Goal: Task Accomplishment & Management: Manage account settings

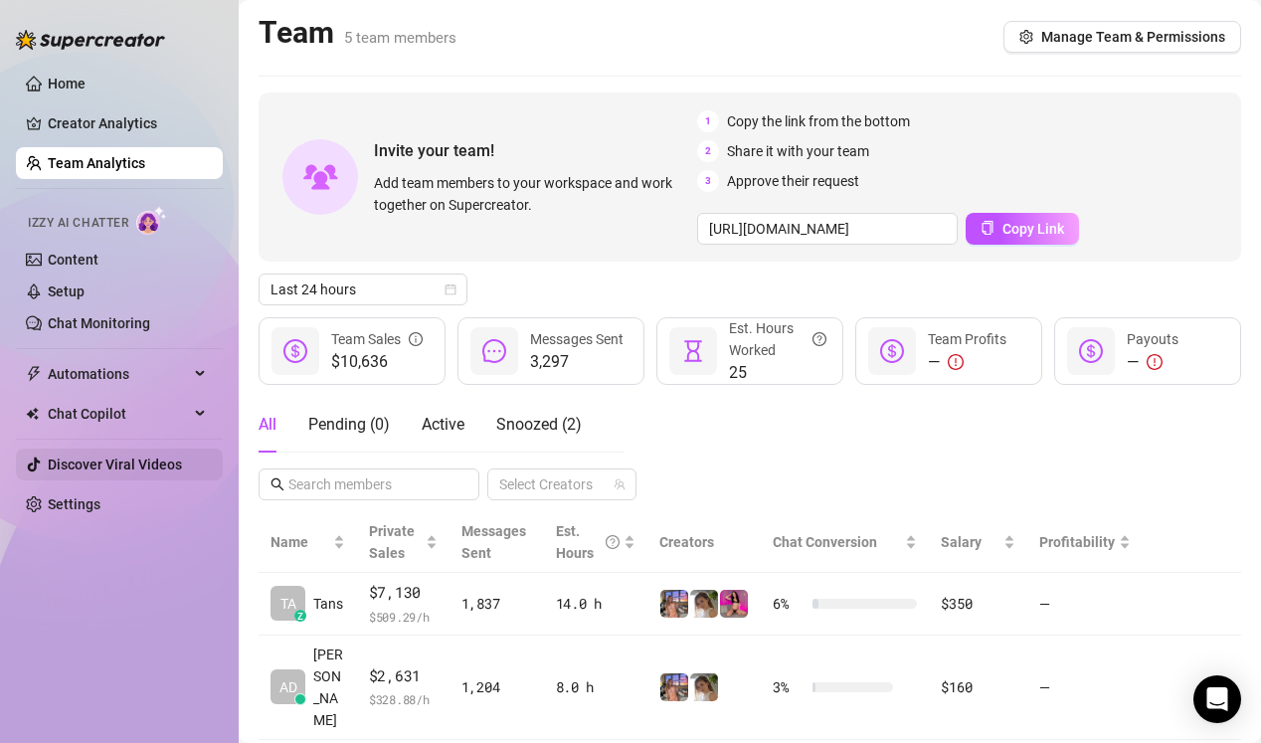
scroll to position [283, 0]
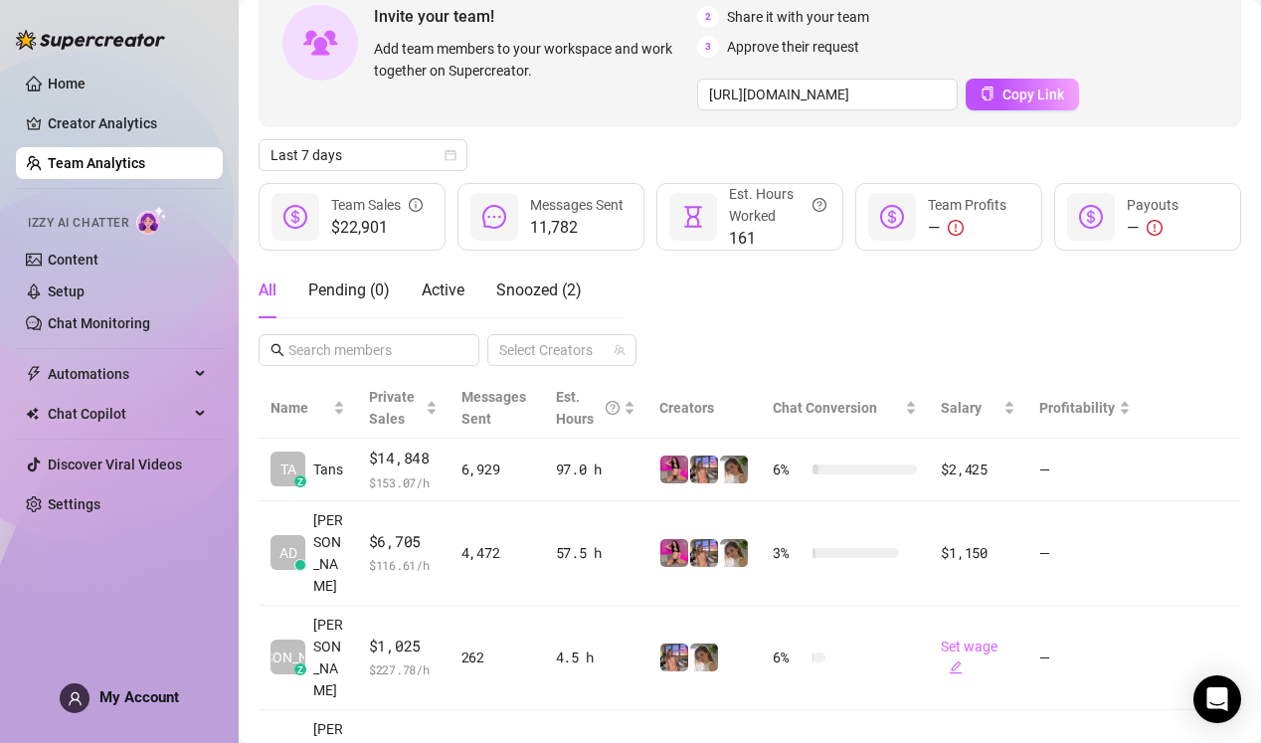
scroll to position [175, 0]
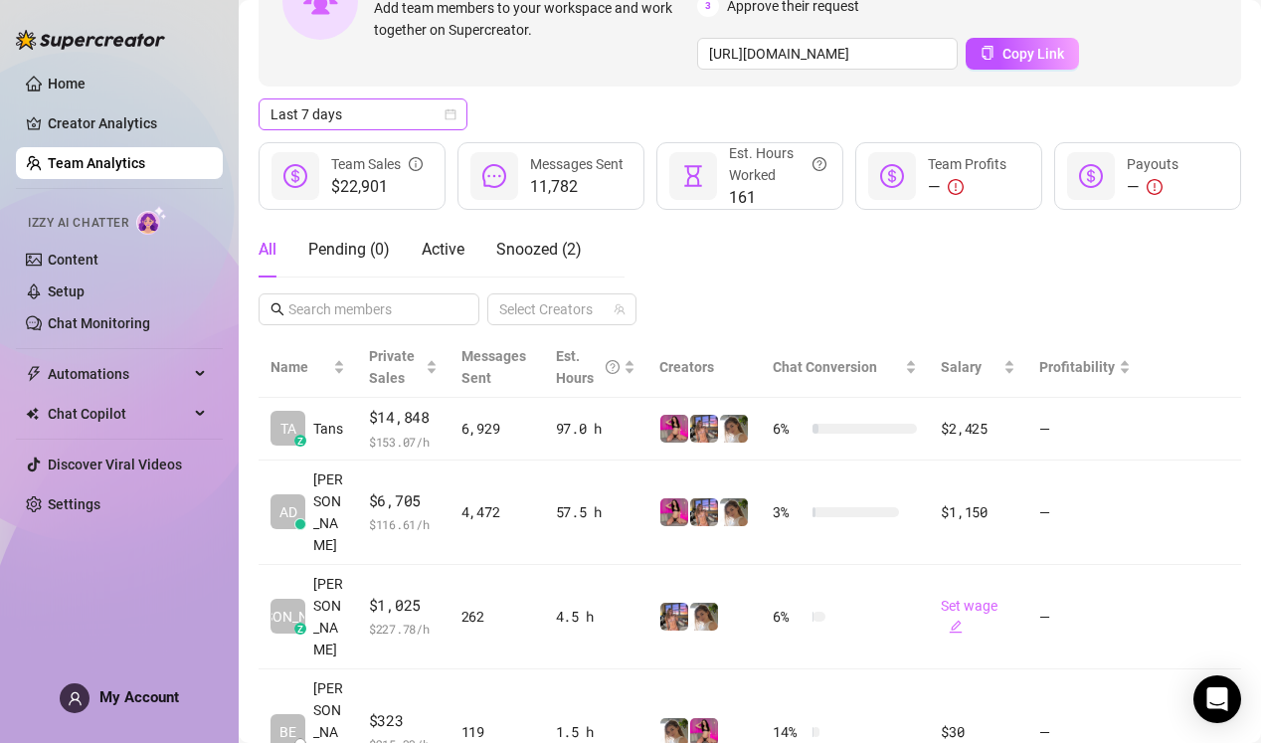
click at [340, 108] on span "Last 7 days" at bounding box center [363, 114] width 185 height 30
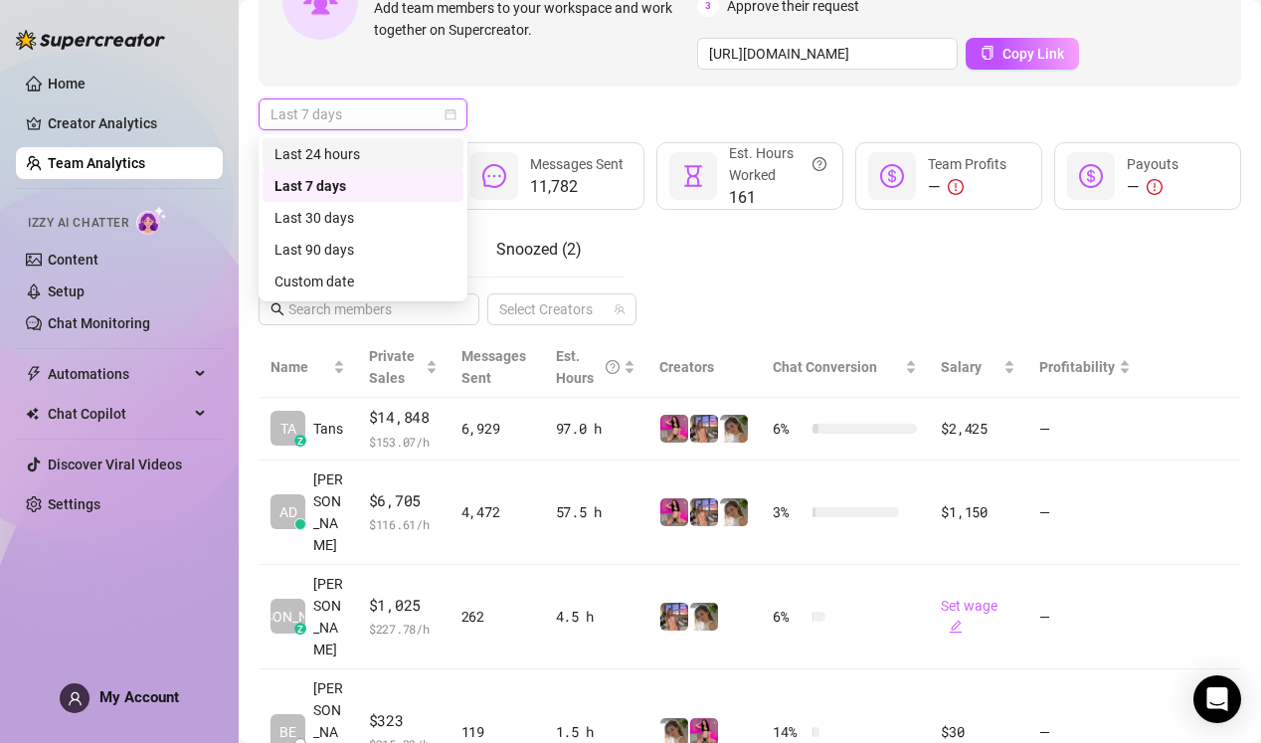
click at [383, 151] on div "Last 24 hours" at bounding box center [363, 154] width 177 height 22
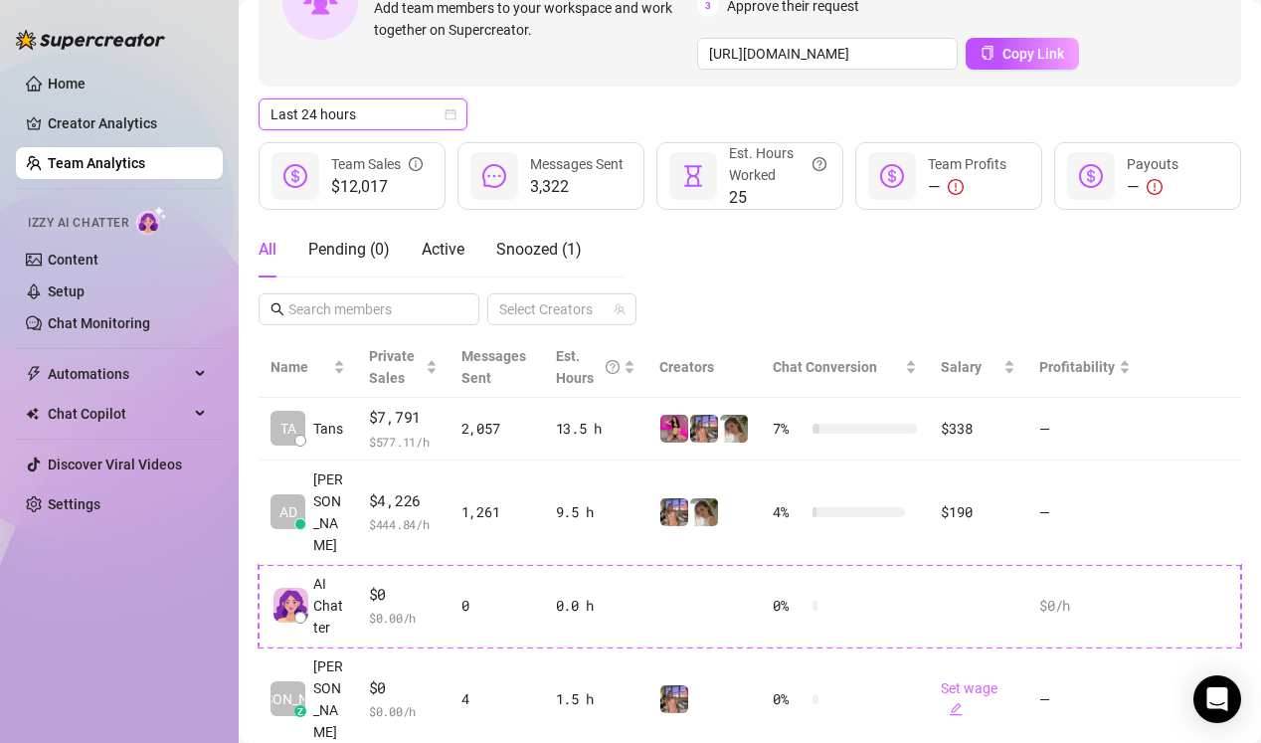
click at [398, 117] on span "Last 24 hours" at bounding box center [363, 114] width 185 height 30
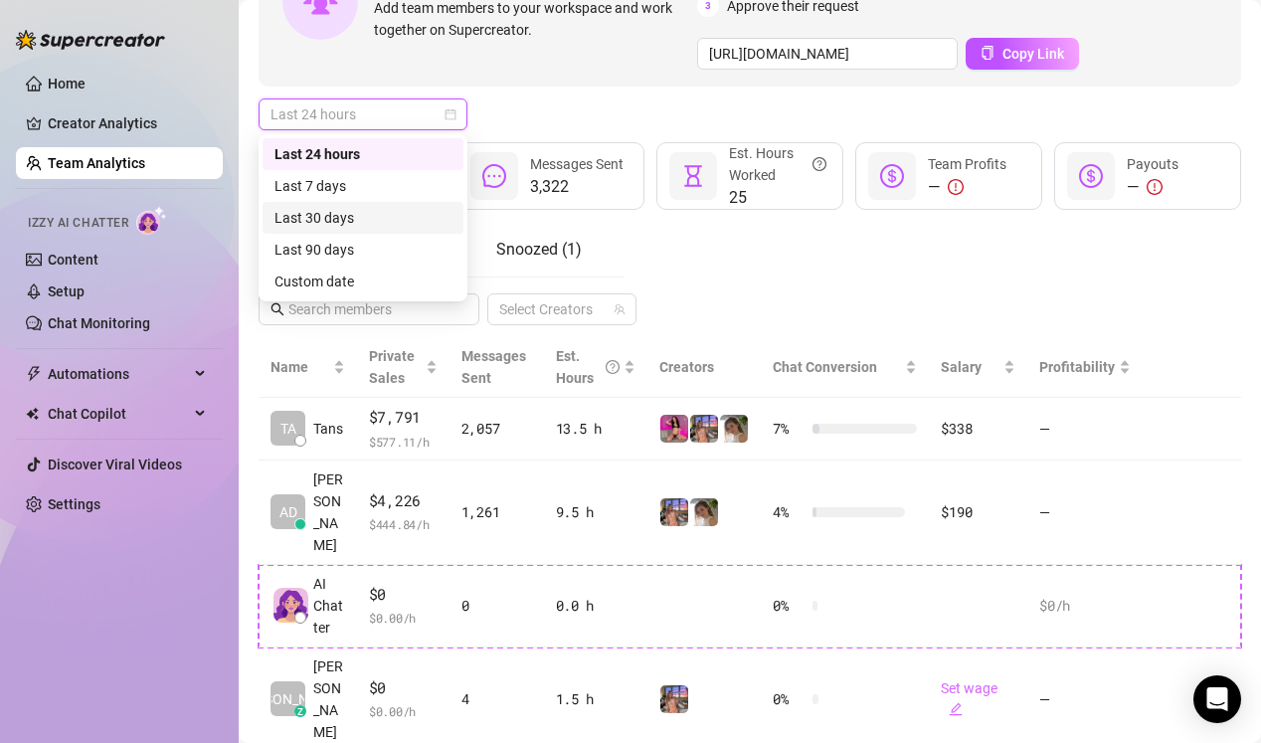
click at [406, 224] on div "Last 30 days" at bounding box center [363, 218] width 177 height 22
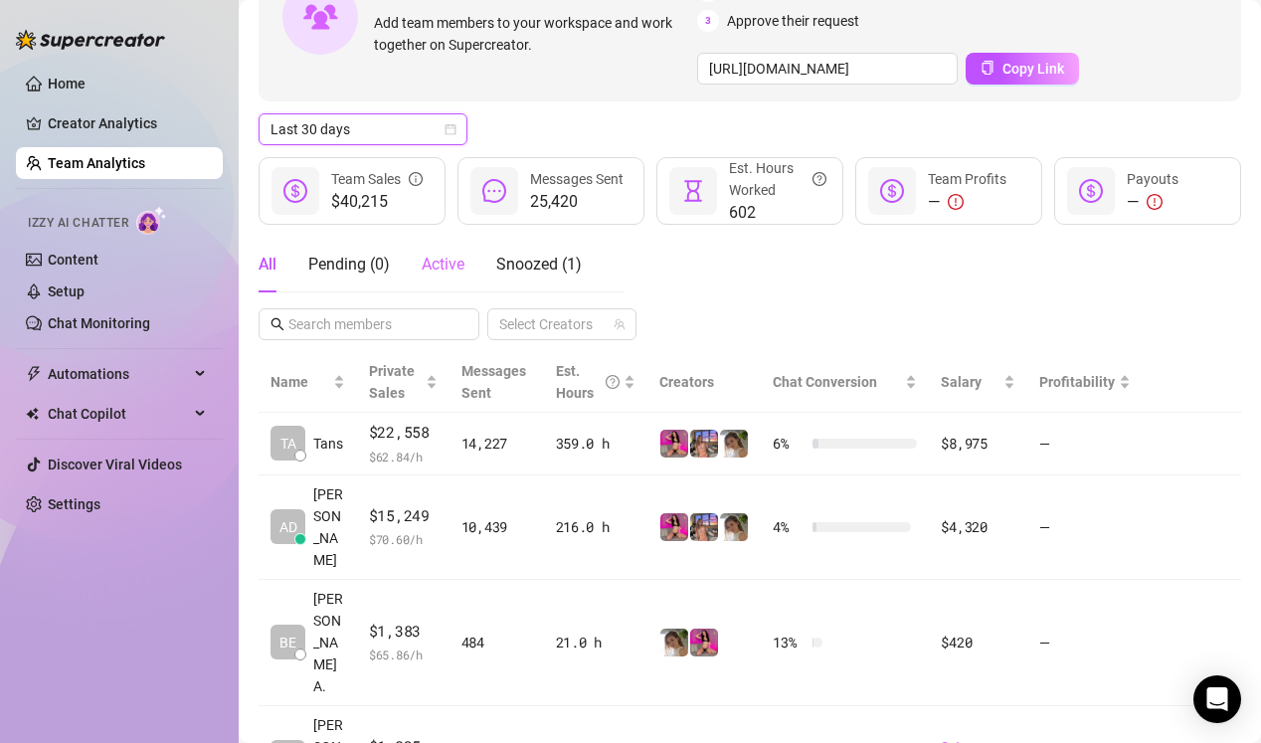
scroll to position [157, 0]
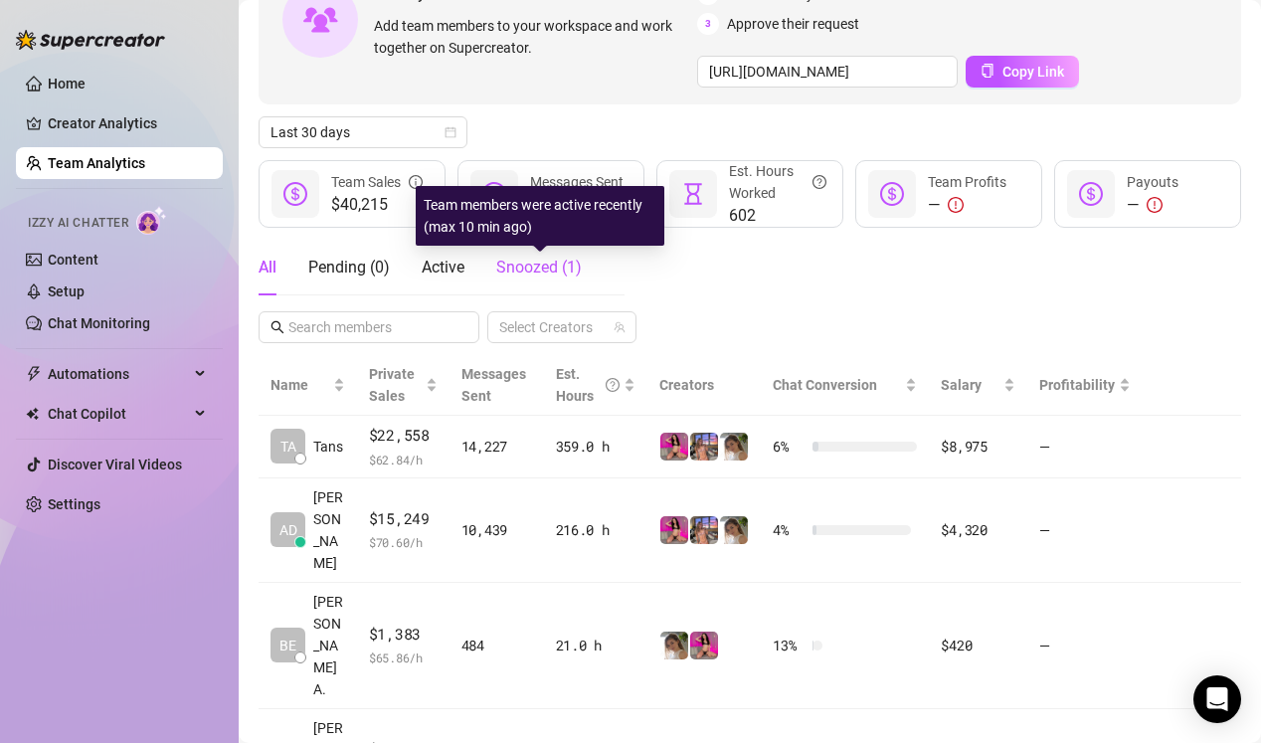
click at [523, 275] on span "Snoozed ( 1 )" at bounding box center [539, 267] width 86 height 19
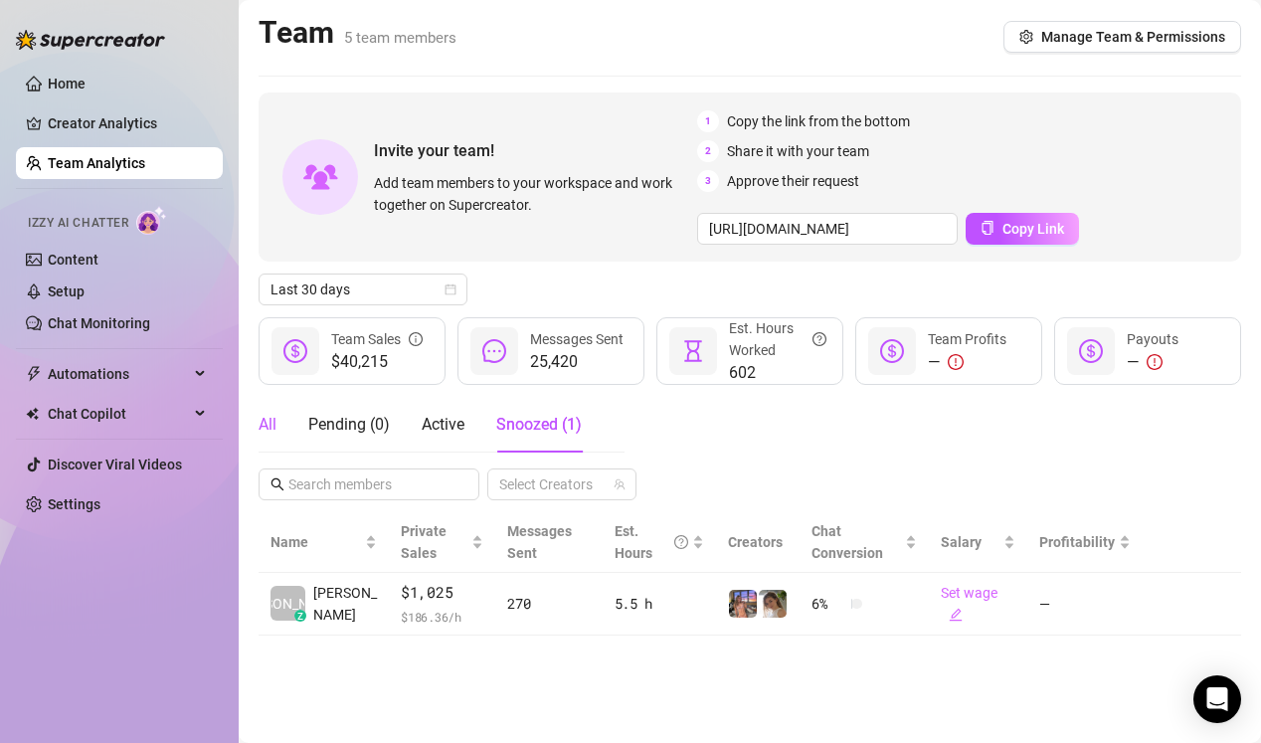
click at [274, 420] on div "All" at bounding box center [268, 425] width 18 height 24
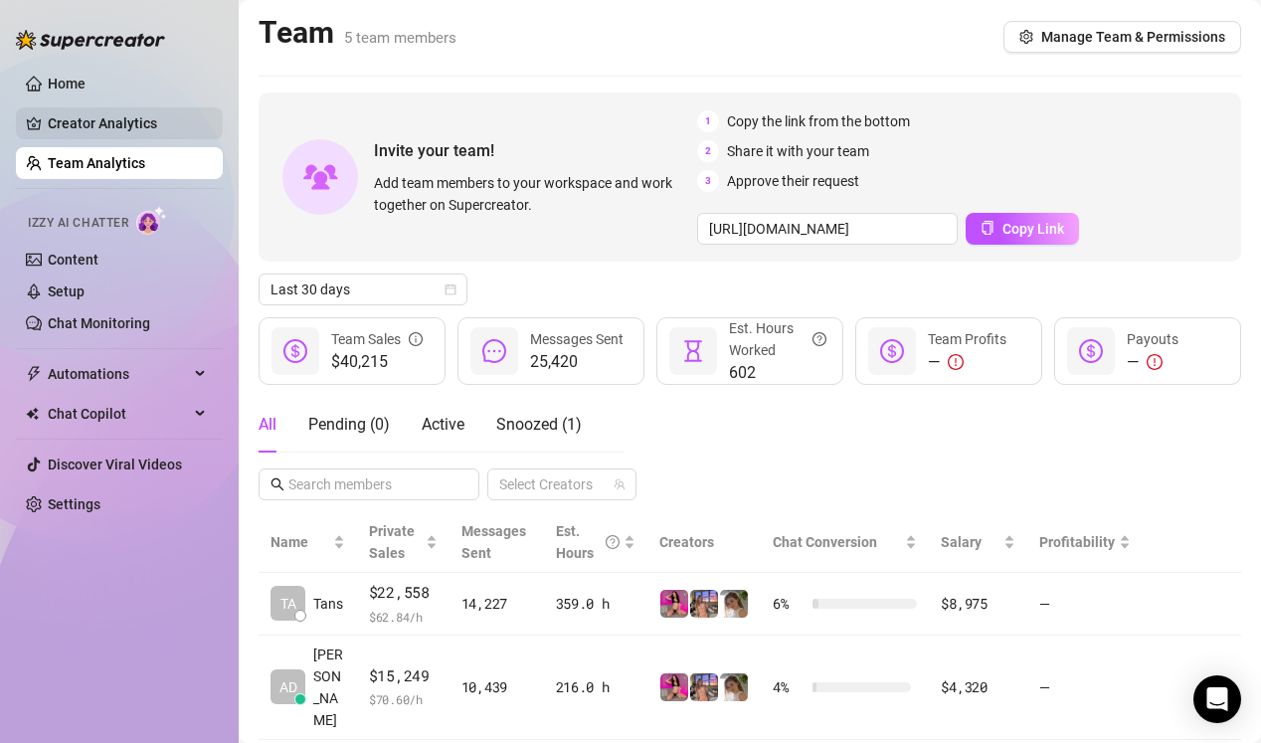
click at [124, 115] on link "Creator Analytics" at bounding box center [127, 123] width 159 height 32
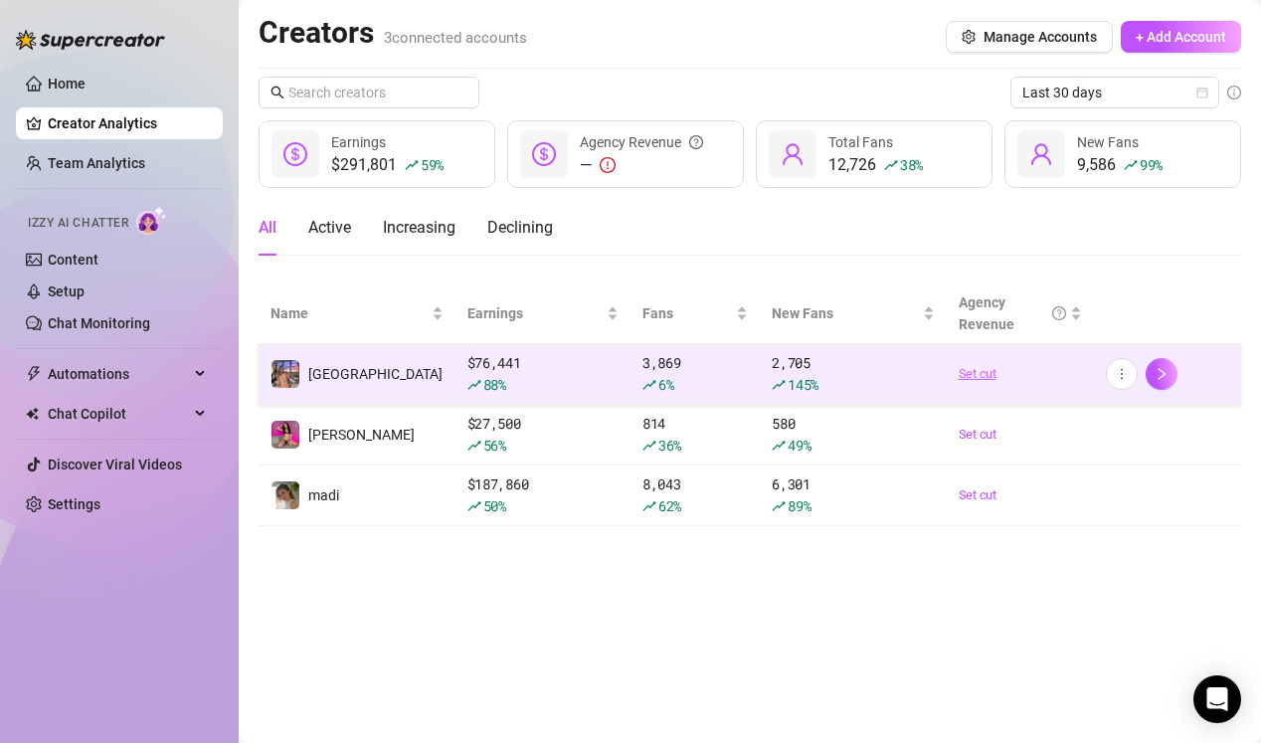
click at [983, 378] on link "Set cut" at bounding box center [1020, 374] width 123 height 20
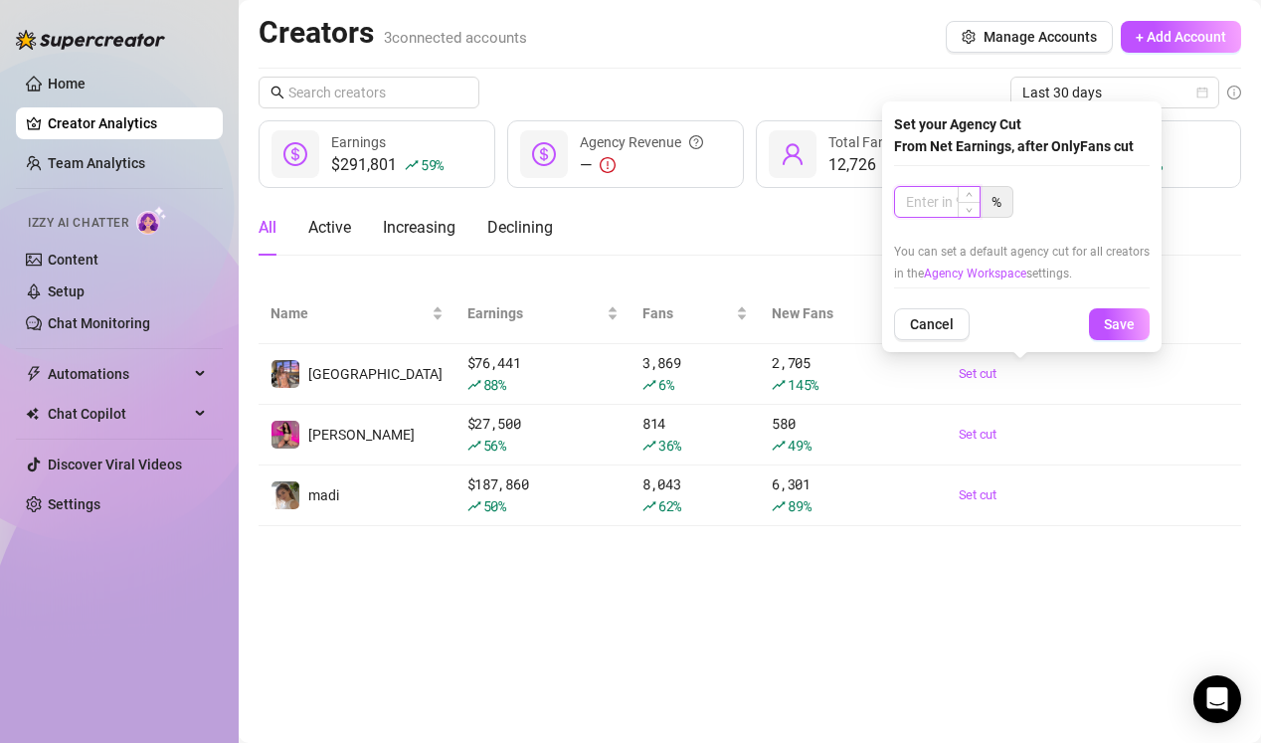
click at [930, 205] on input at bounding box center [937, 202] width 85 height 30
type input "12.5"
click at [1089, 308] on button "Save" at bounding box center [1119, 324] width 61 height 32
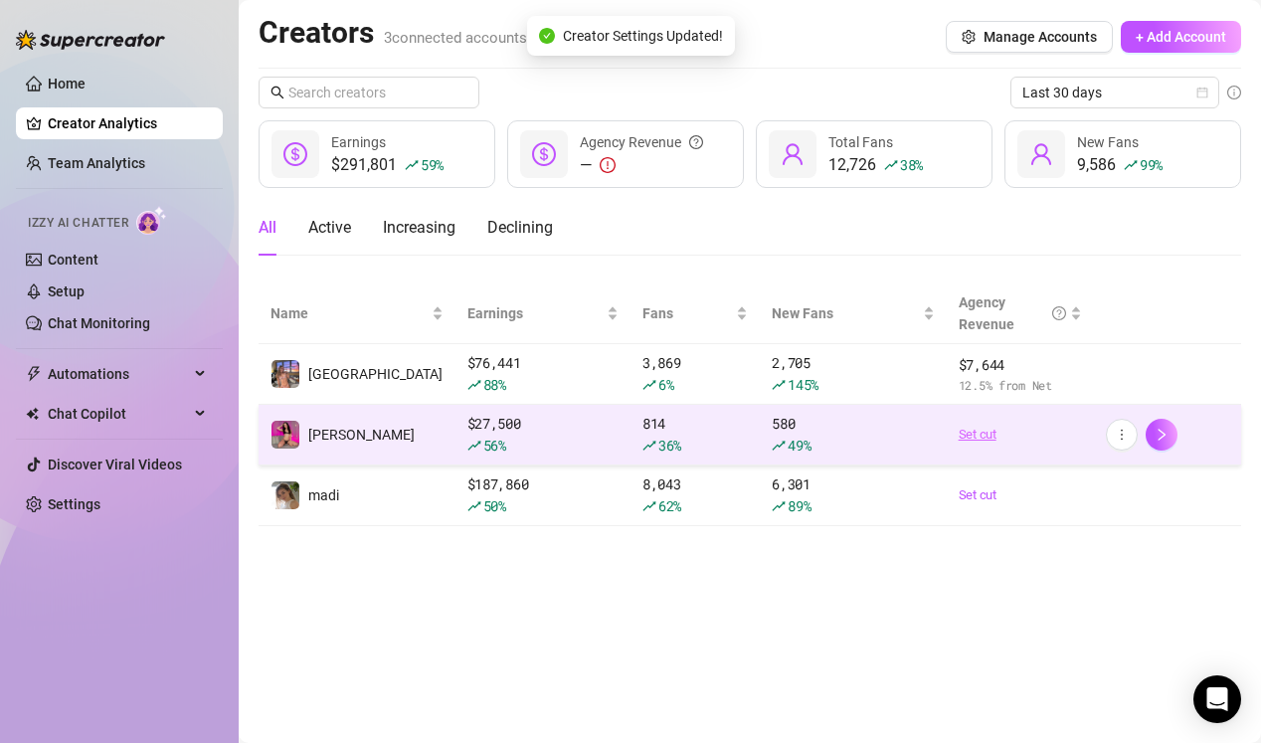
click at [974, 433] on link "Set cut" at bounding box center [1020, 435] width 123 height 20
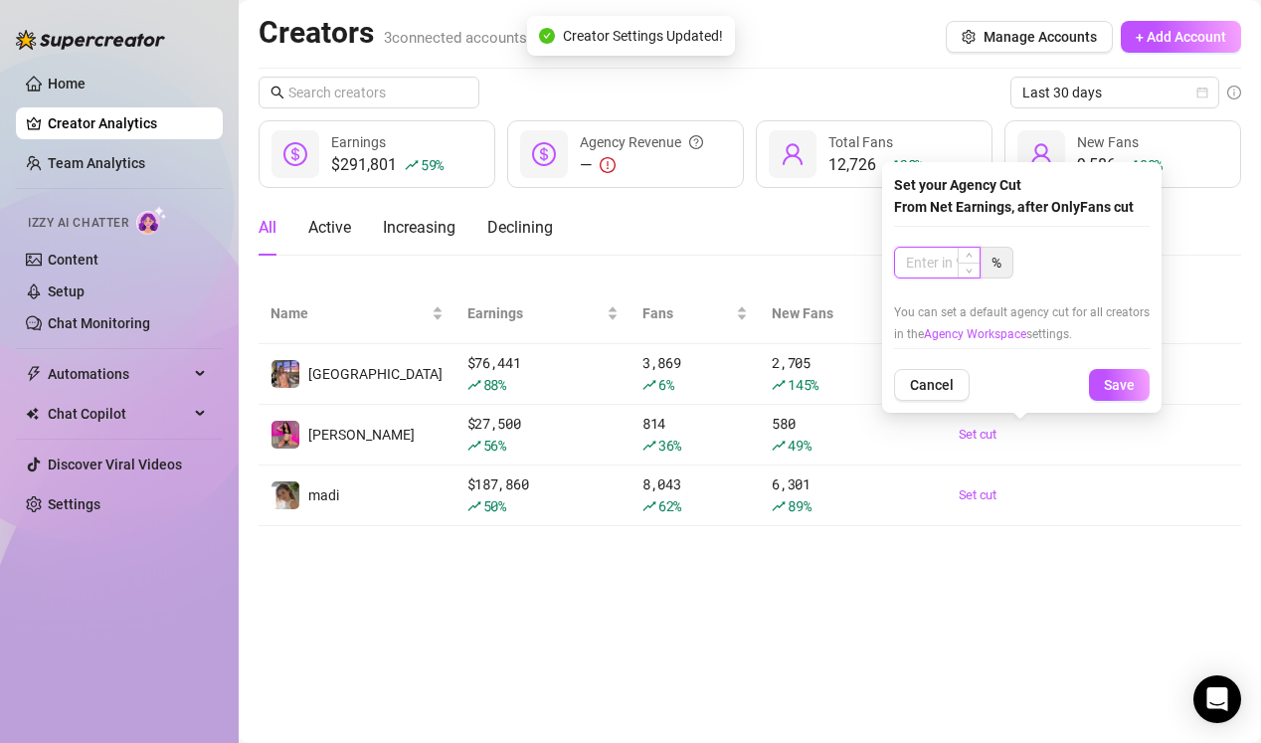
click at [915, 262] on input at bounding box center [937, 263] width 85 height 30
type input "2"
type input "19"
click at [1089, 369] on button "Save" at bounding box center [1119, 385] width 61 height 32
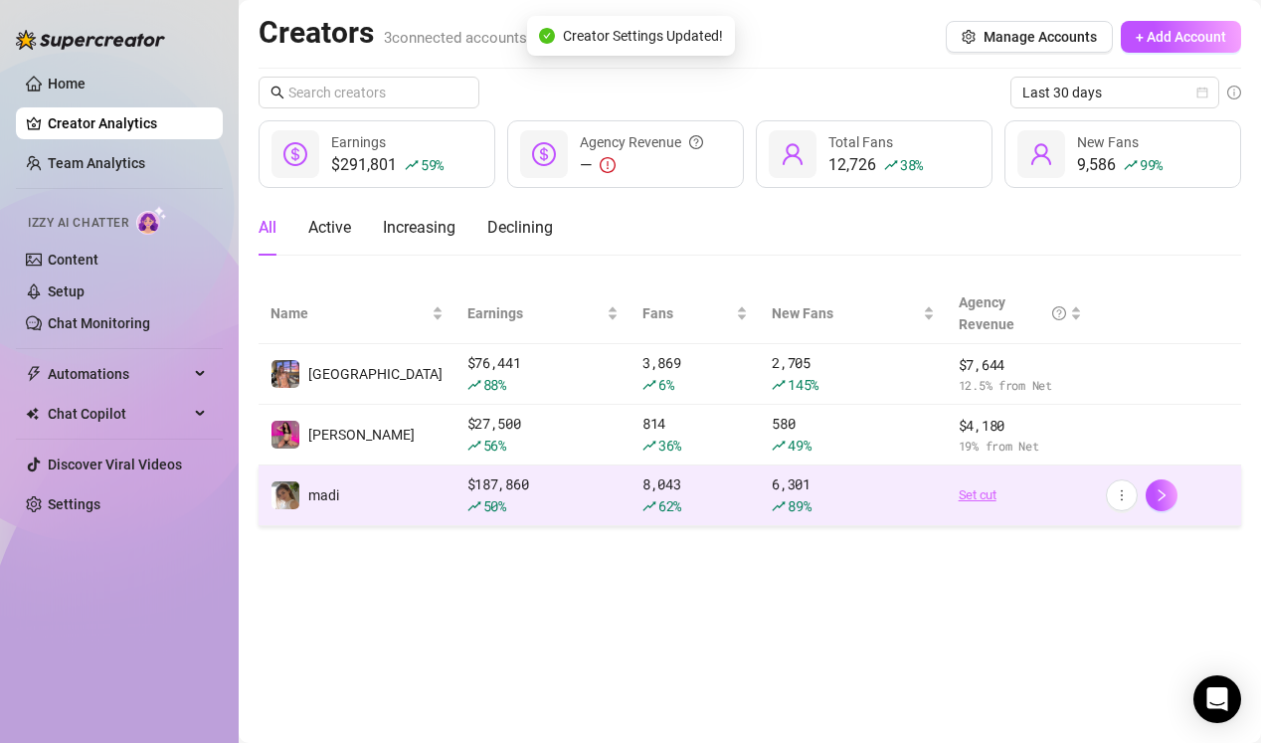
click at [980, 494] on link "Set cut" at bounding box center [1020, 495] width 123 height 20
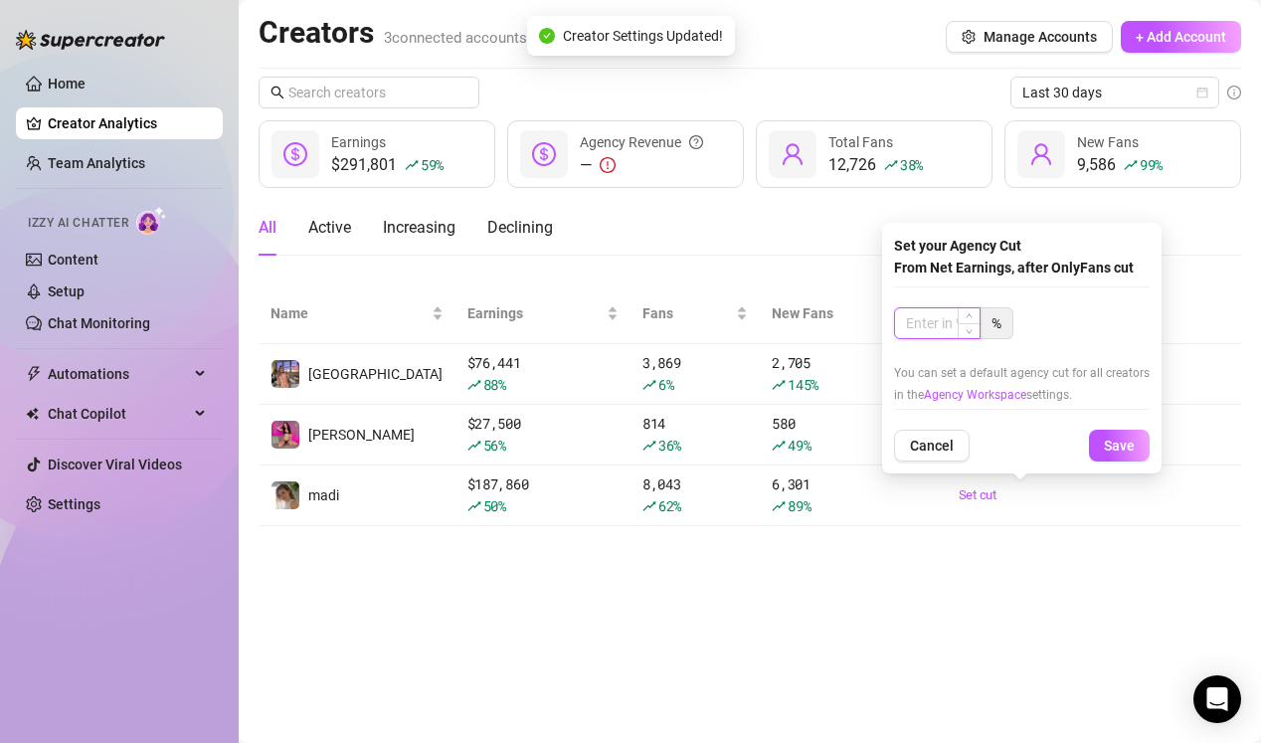
click at [935, 329] on input at bounding box center [937, 323] width 85 height 30
type input "20"
click at [1089, 430] on button "Save" at bounding box center [1119, 446] width 61 height 32
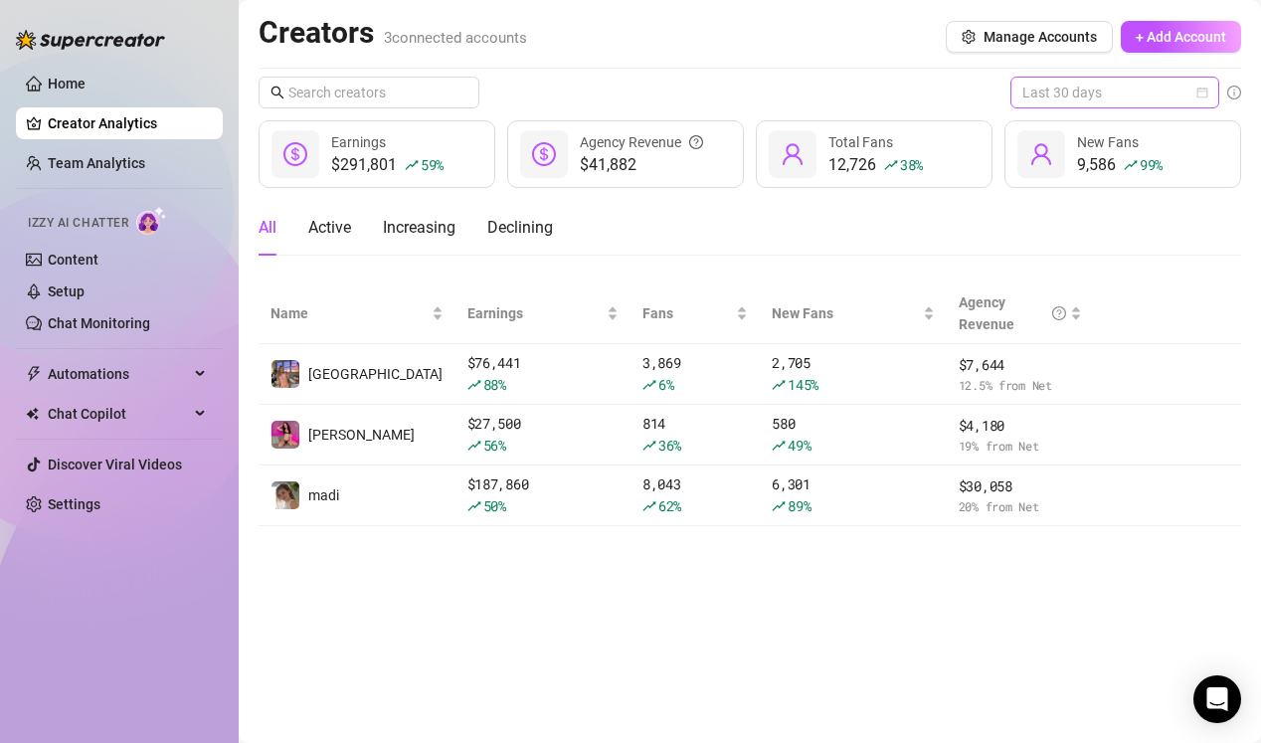
click at [1114, 90] on span "Last 30 days" at bounding box center [1114, 93] width 185 height 30
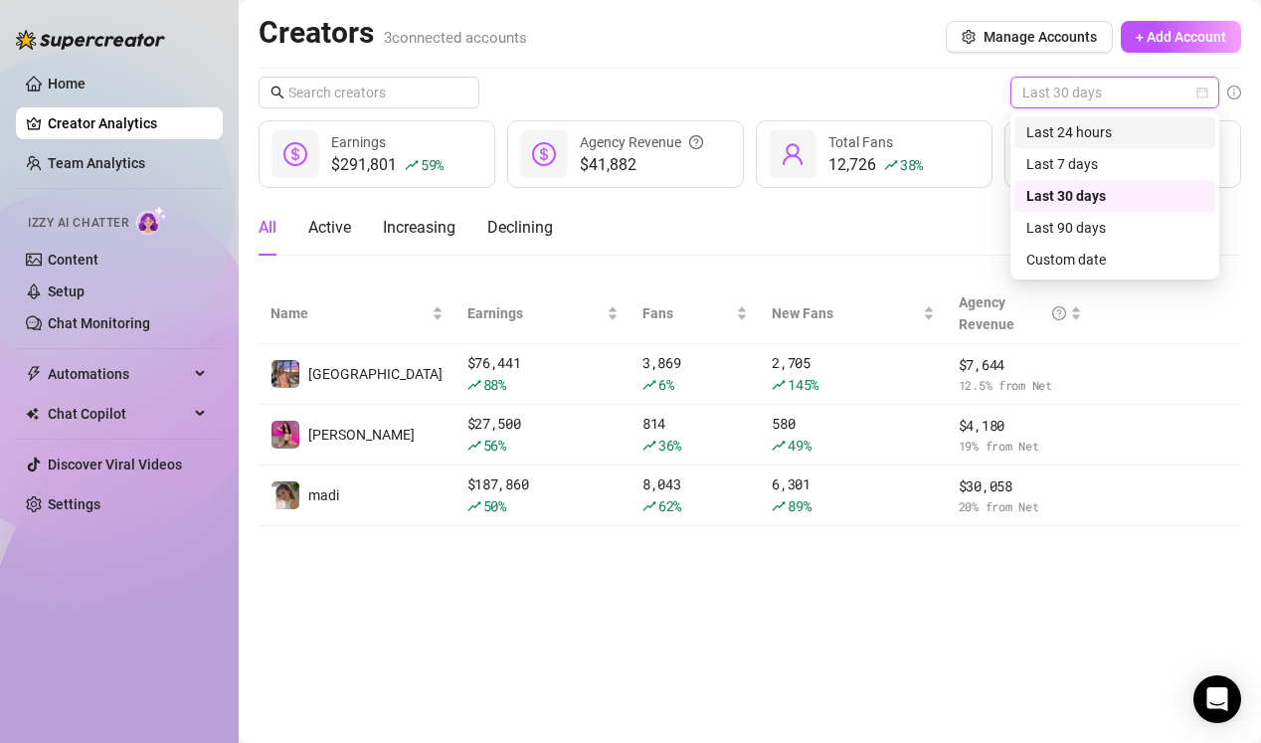
click at [1116, 135] on div "Last 24 hours" at bounding box center [1114, 132] width 177 height 22
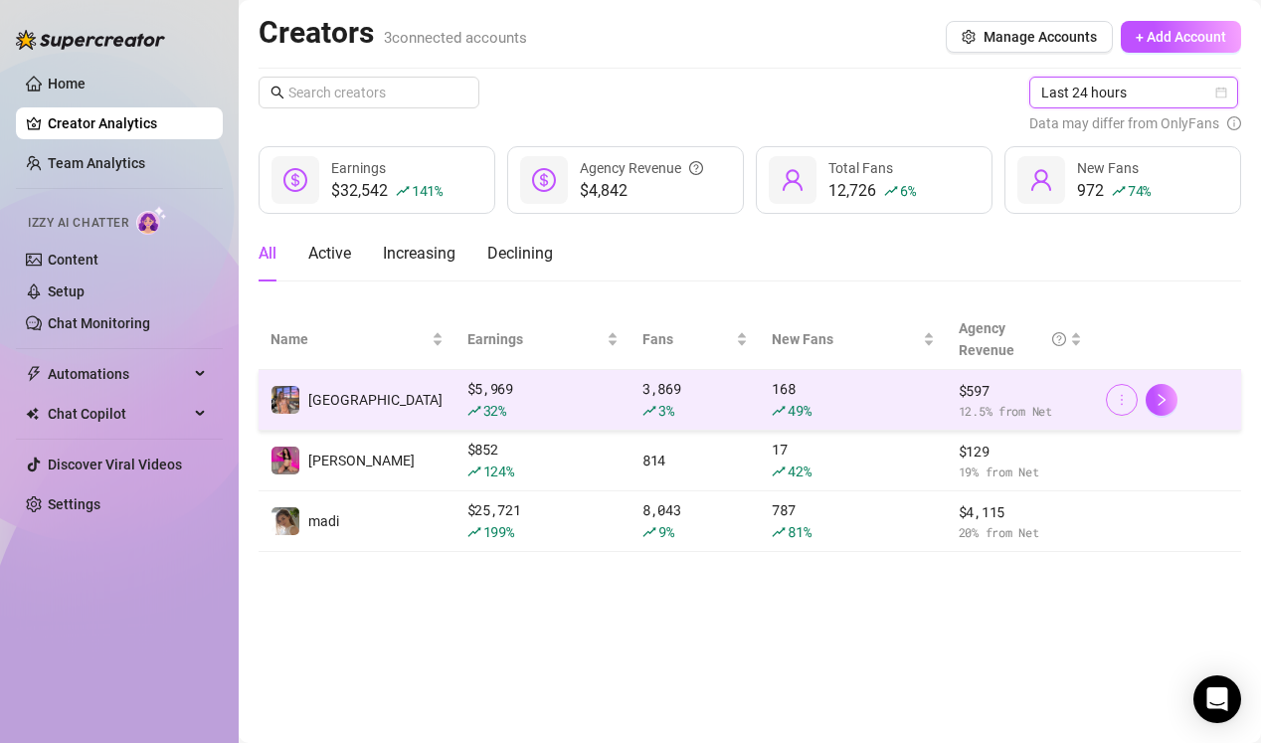
click at [1121, 414] on button "button" at bounding box center [1122, 400] width 32 height 32
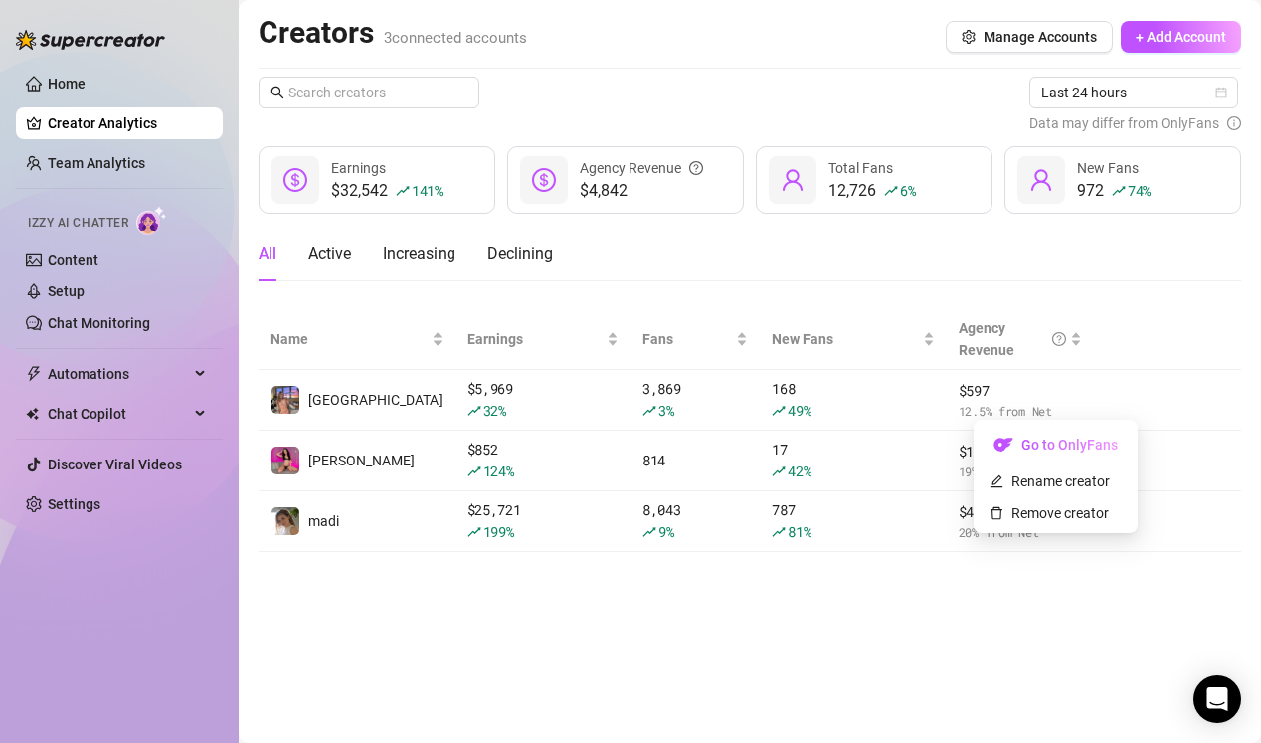
click at [1070, 578] on main "Creators 3 connected accounts Manage Accounts + Add Account Last 24 hours Data …" at bounding box center [750, 371] width 1022 height 743
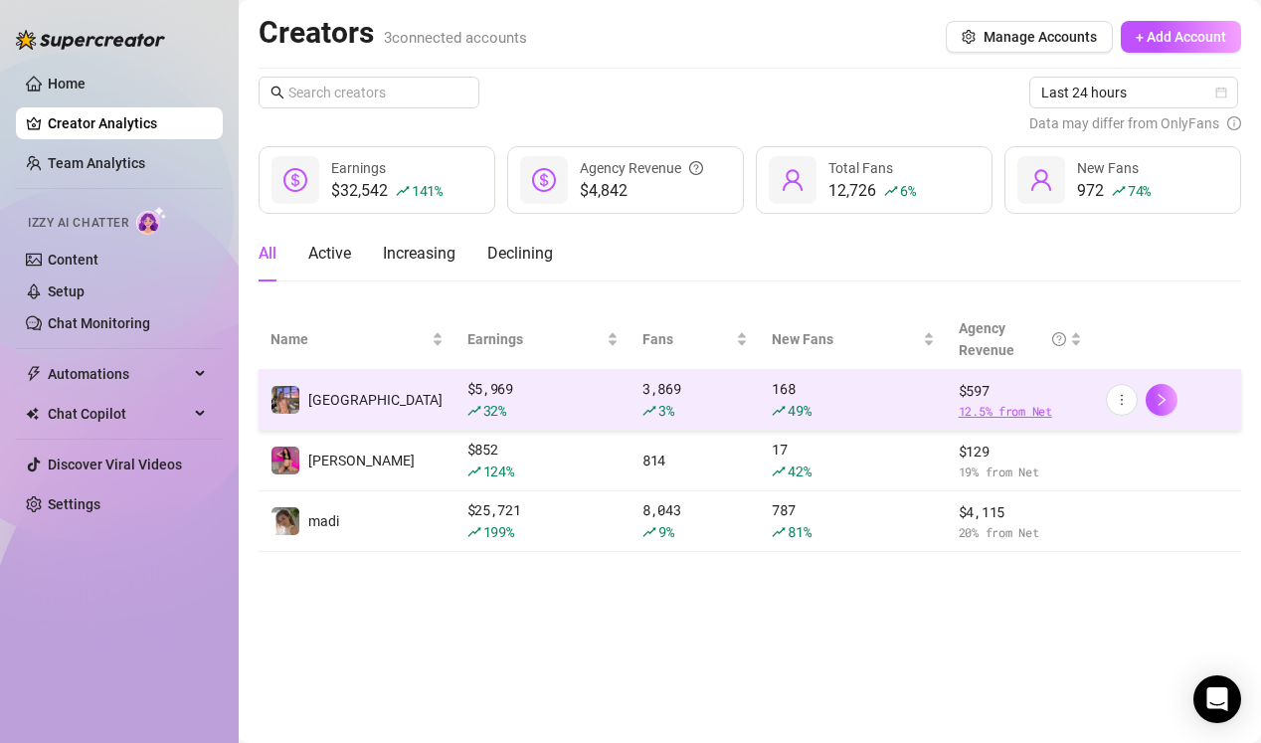
click at [994, 412] on span "12.5 % from Net" at bounding box center [1020, 411] width 123 height 19
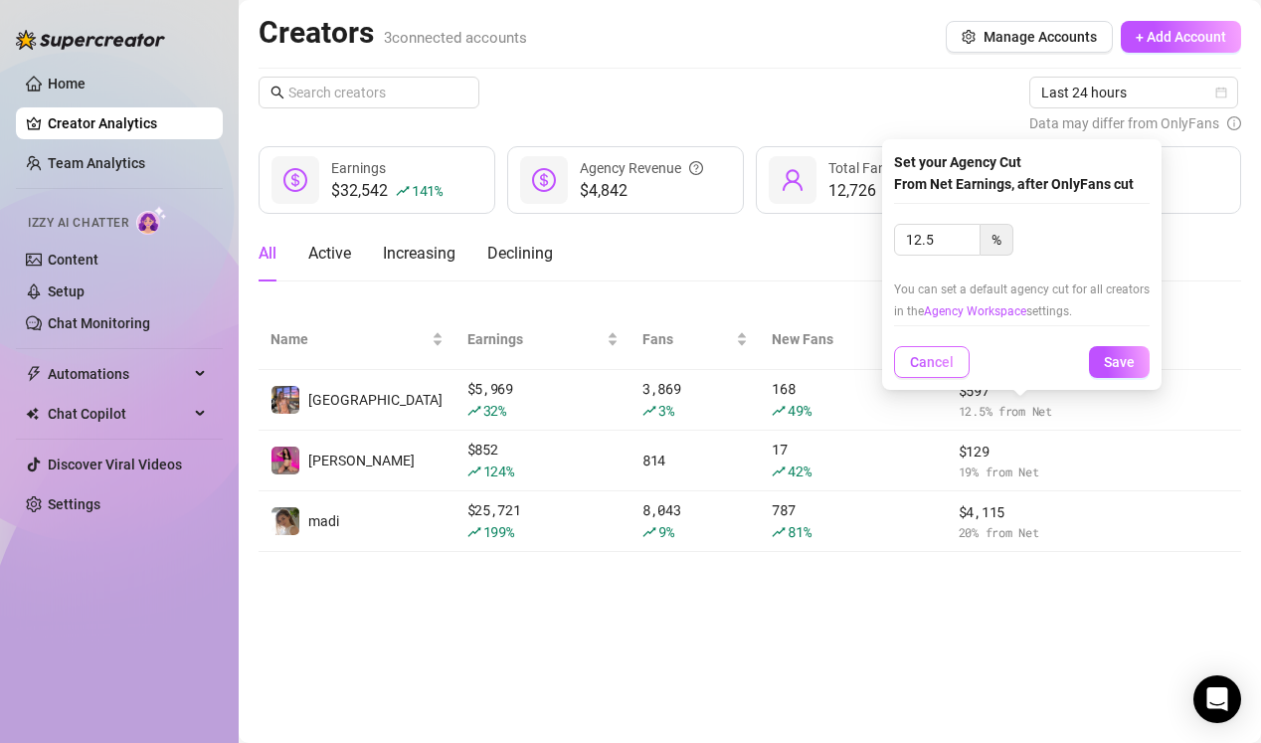
click at [925, 368] on span "Cancel" at bounding box center [932, 362] width 44 height 16
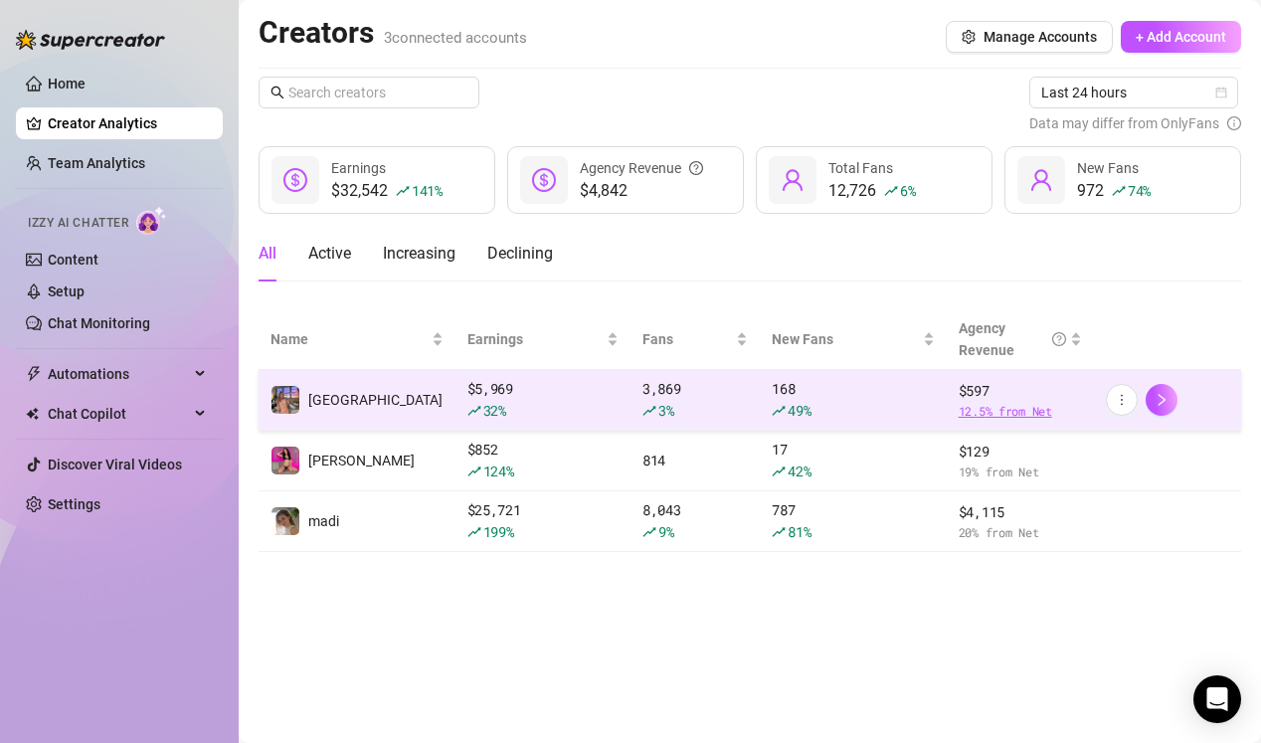
click at [989, 413] on span "12.5 % from Net" at bounding box center [1020, 411] width 123 height 19
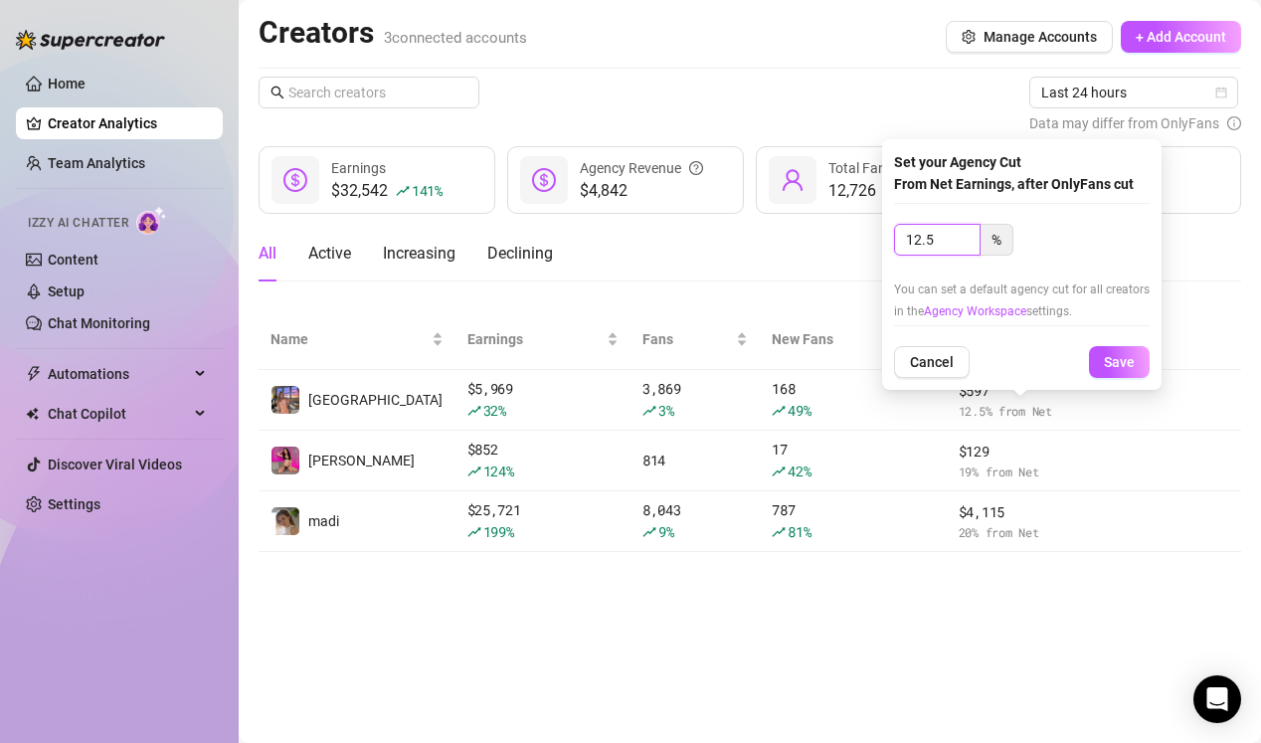
drag, startPoint x: 947, startPoint y: 242, endPoint x: 836, endPoint y: 243, distance: 110.4
click at [836, 242] on body "Home Creator Analytics Team Analytics Izzy AI Chatter Content Setup Chat Monito…" at bounding box center [630, 371] width 1261 height 743
type input "0"
click at [1089, 346] on button "Save" at bounding box center [1119, 362] width 61 height 32
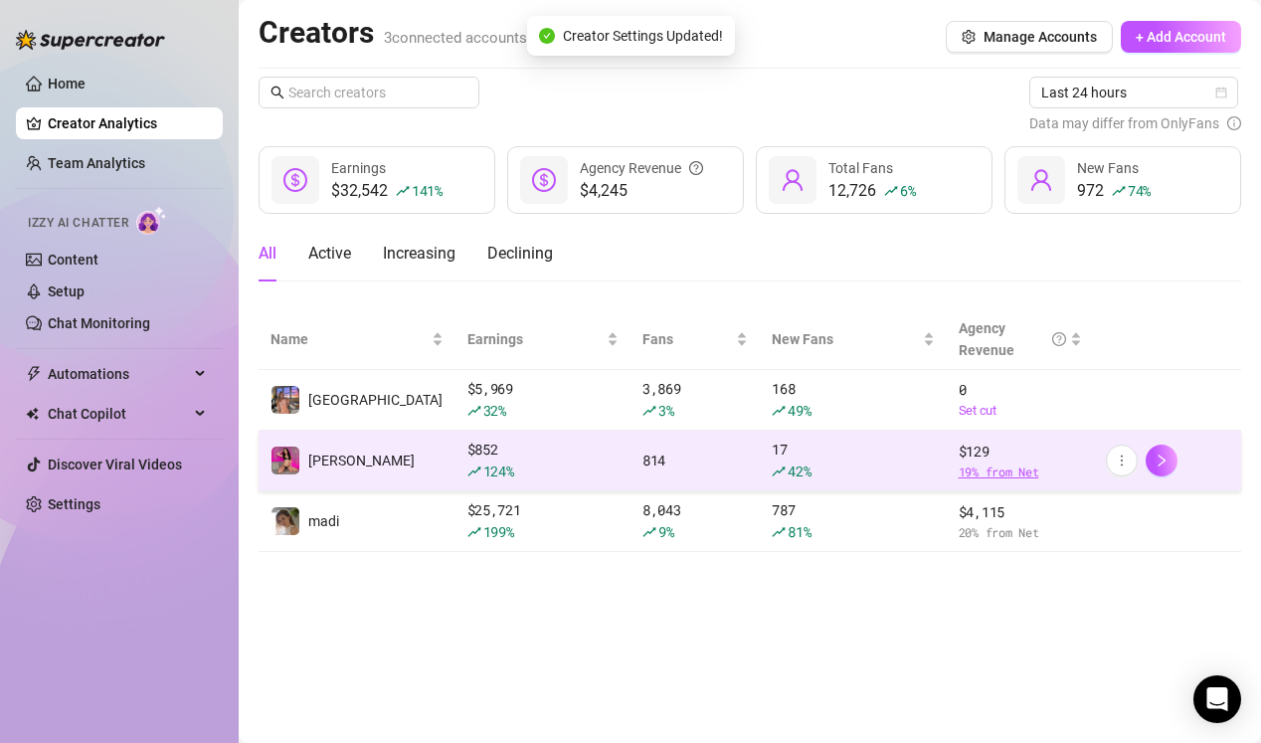
click at [986, 476] on span "19 % from Net" at bounding box center [1020, 471] width 123 height 19
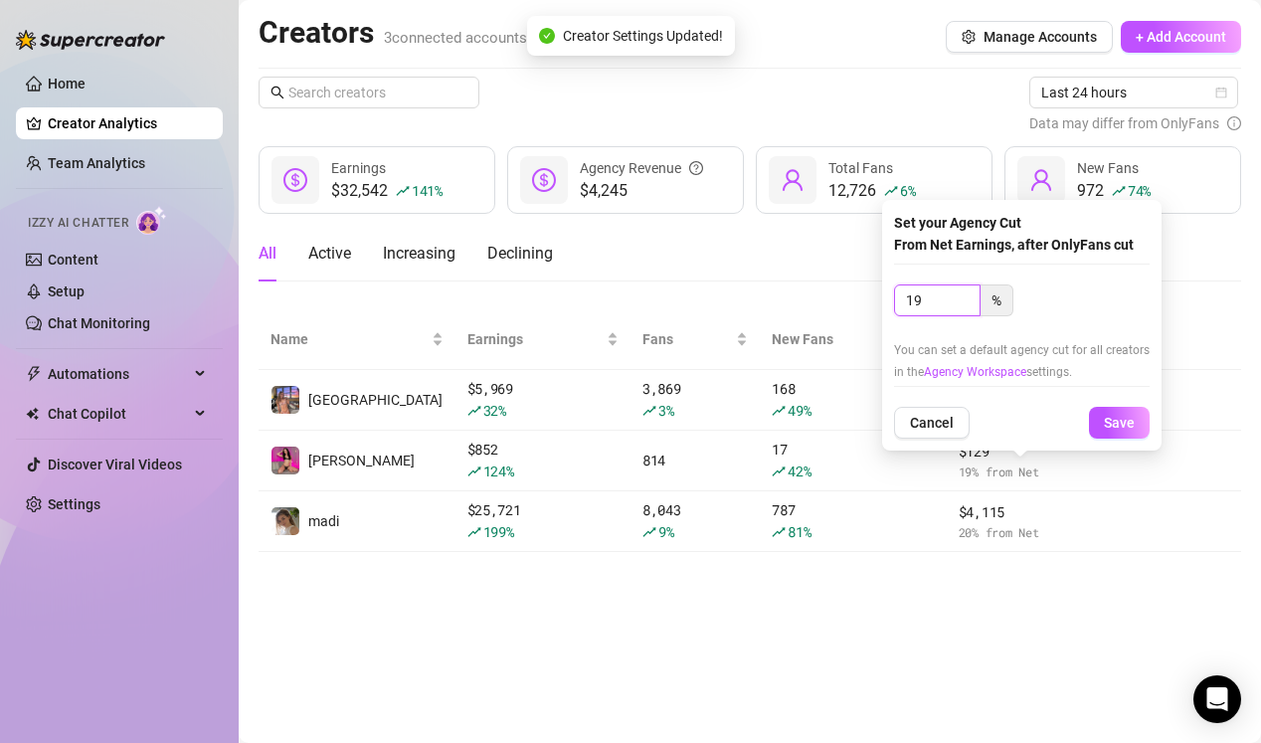
drag, startPoint x: 933, startPoint y: 308, endPoint x: 812, endPoint y: 239, distance: 139.9
click at [812, 261] on body "Home Creator Analytics Team Analytics Izzy AI Chatter Content Setup Chat Monito…" at bounding box center [630, 371] width 1261 height 743
type input "0"
click at [1127, 413] on button "Save" at bounding box center [1119, 423] width 61 height 32
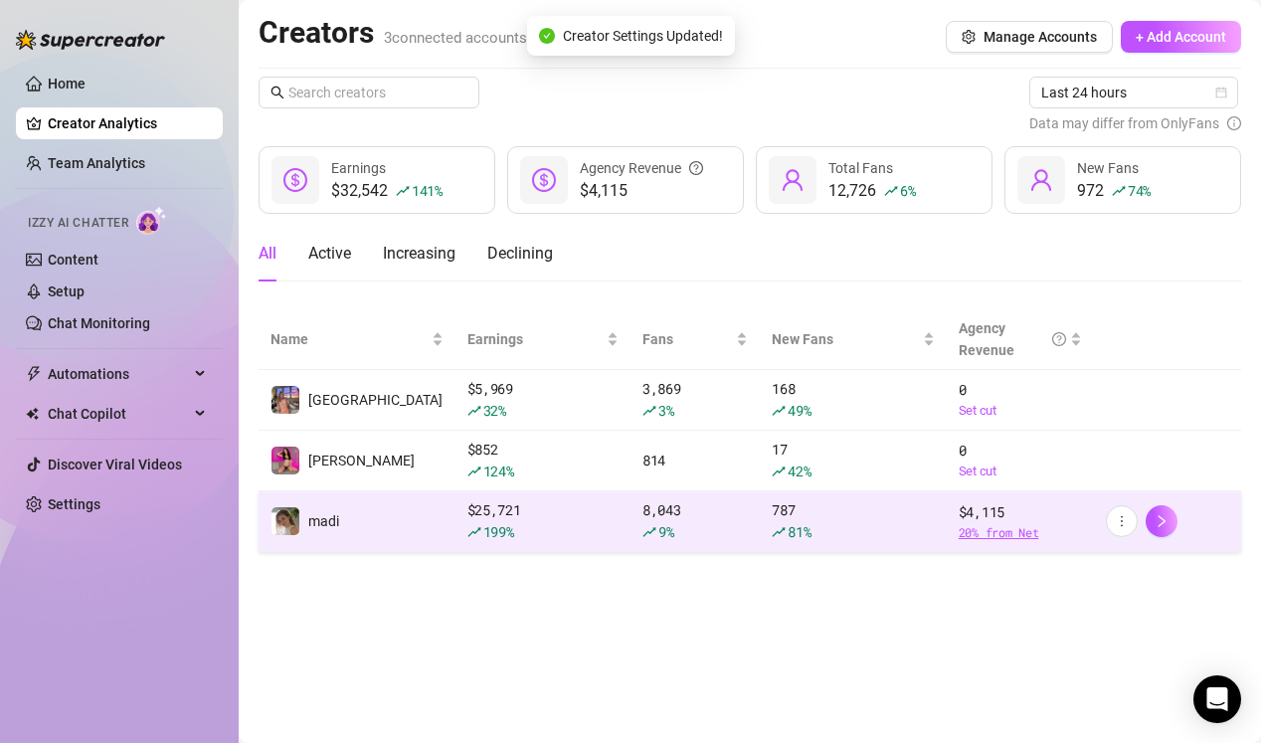
click at [996, 531] on span "20 % from Net" at bounding box center [1020, 532] width 123 height 19
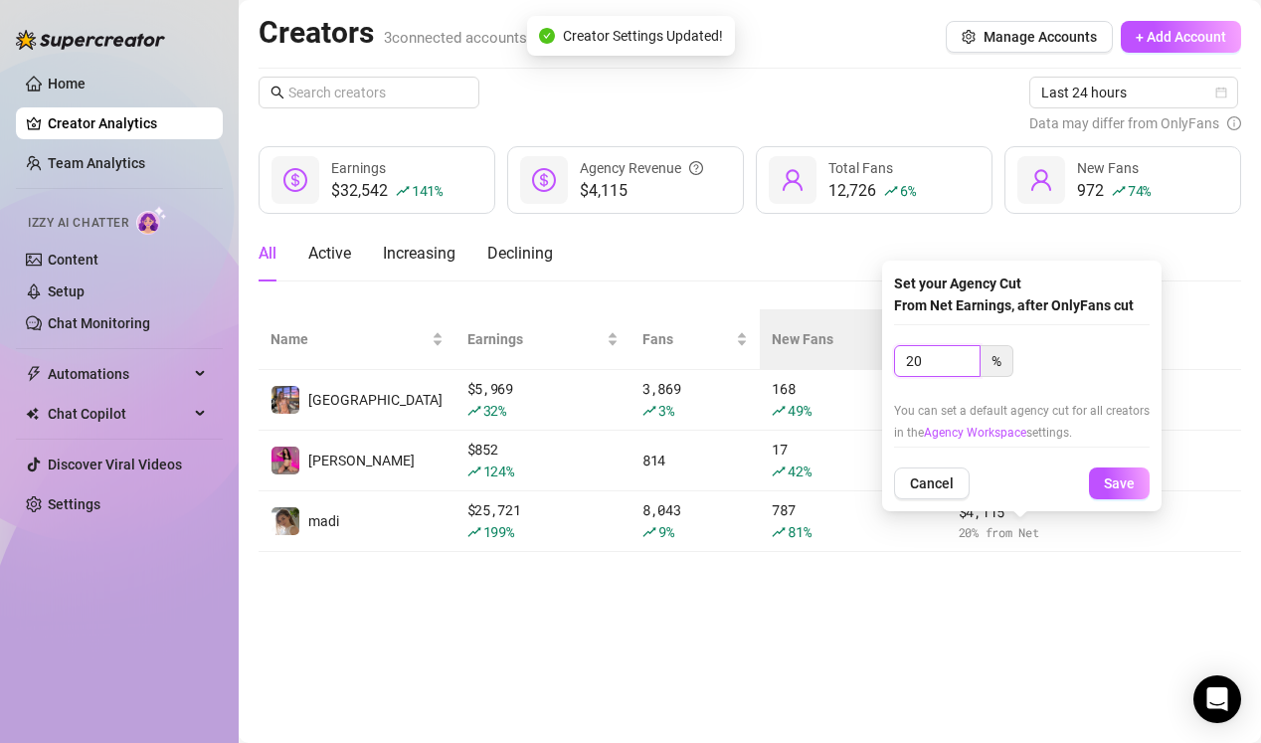
drag, startPoint x: 953, startPoint y: 361, endPoint x: 831, endPoint y: 342, distance: 122.8
click at [831, 342] on body "Home Creator Analytics Team Analytics Izzy AI Chatter Content Setup Chat Monito…" at bounding box center [630, 371] width 1261 height 743
type input "0"
click at [1089, 467] on button "Save" at bounding box center [1119, 483] width 61 height 32
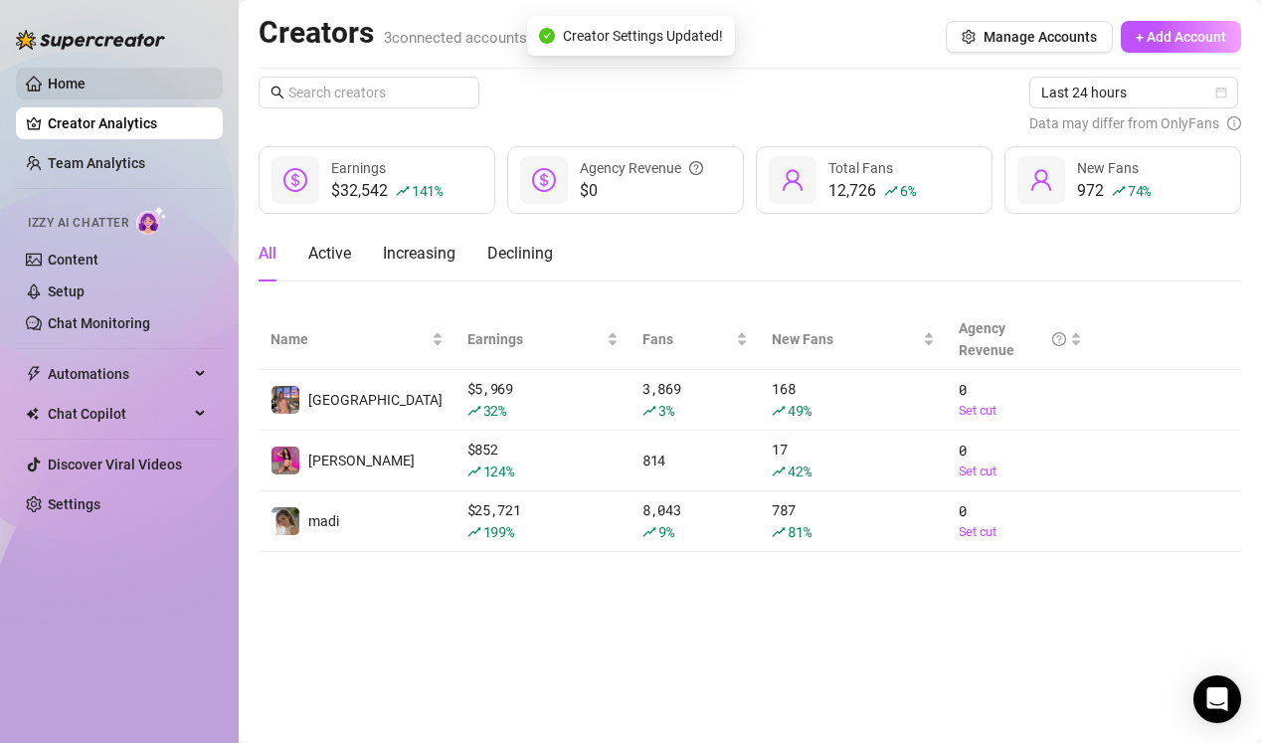
click at [69, 80] on link "Home" at bounding box center [67, 84] width 38 height 16
